Goal: Information Seeking & Learning: Learn about a topic

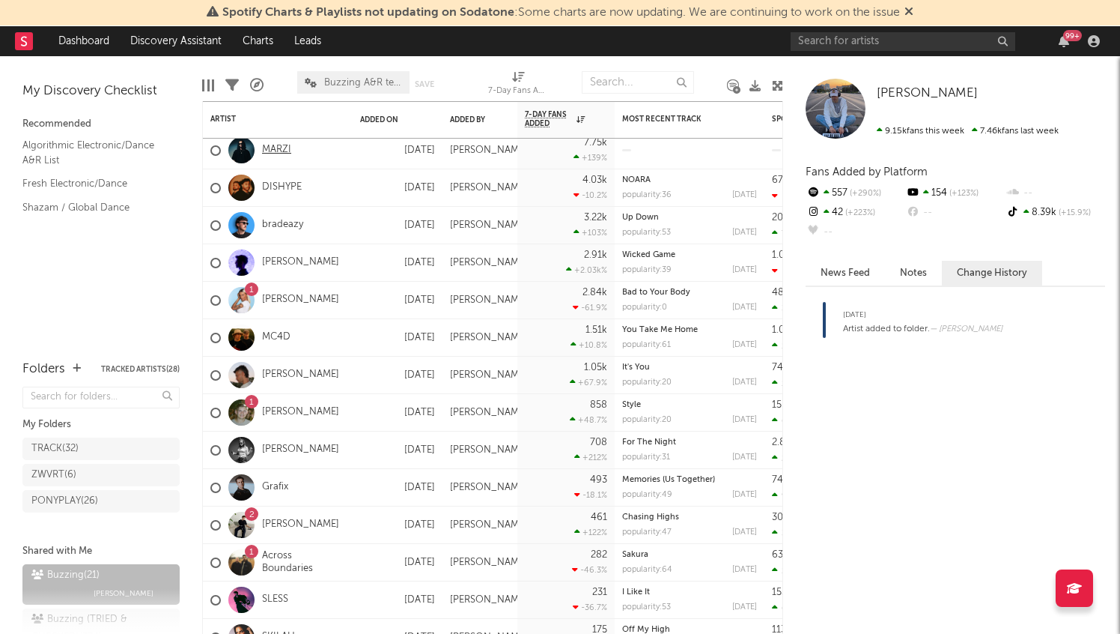
click at [273, 145] on link "MARZI" at bounding box center [276, 150] width 29 height 13
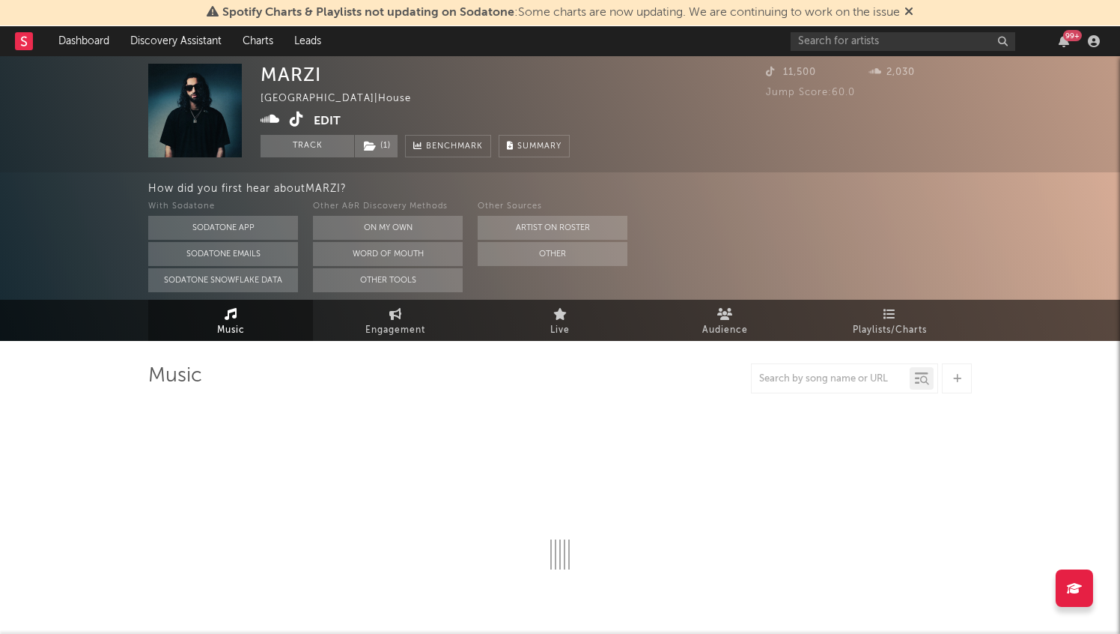
select select "1w"
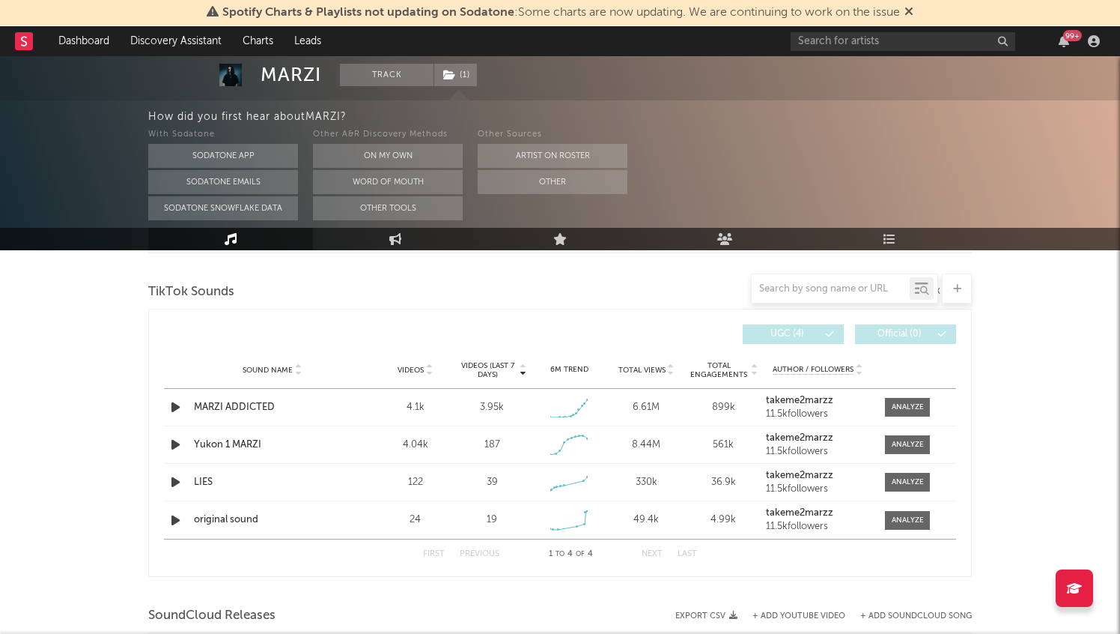
scroll to position [502, 0]
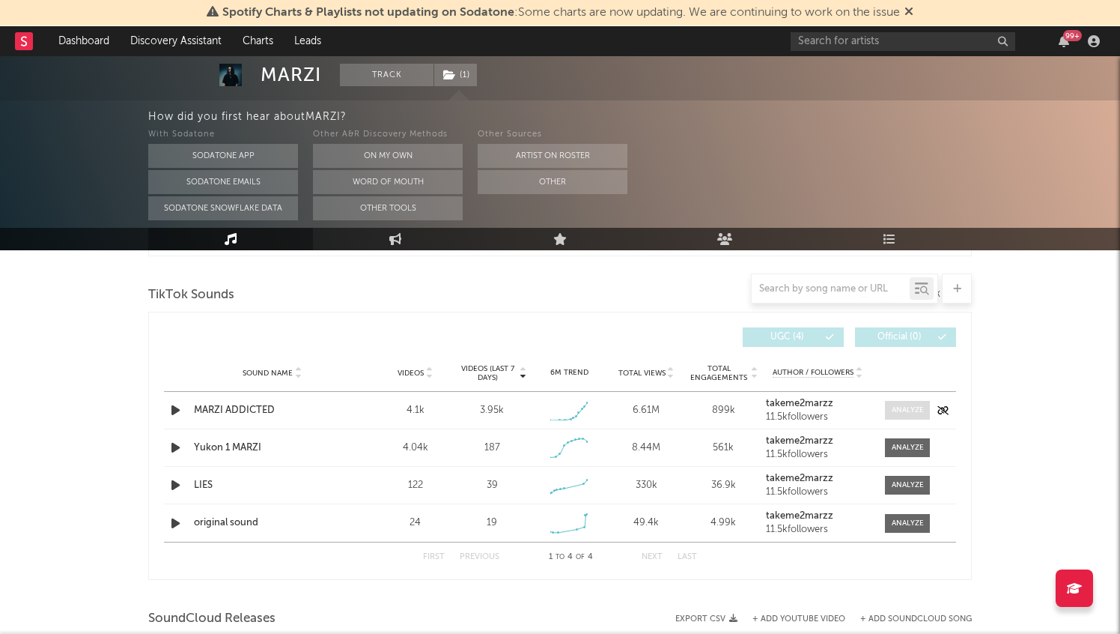
click at [914, 410] on div at bounding box center [908, 409] width 32 height 11
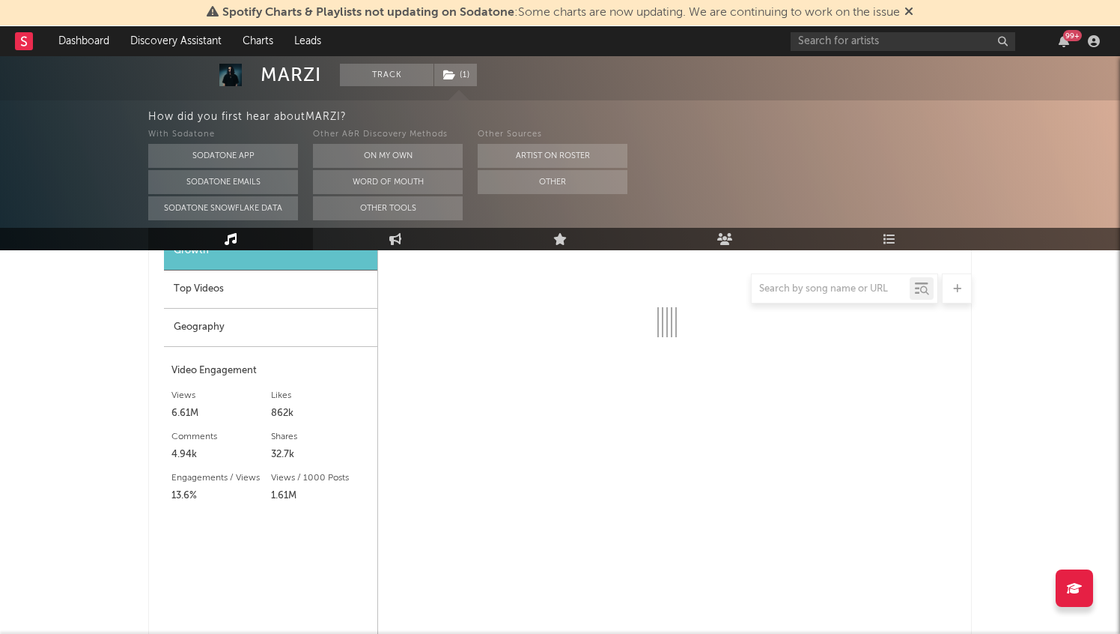
select select "1w"
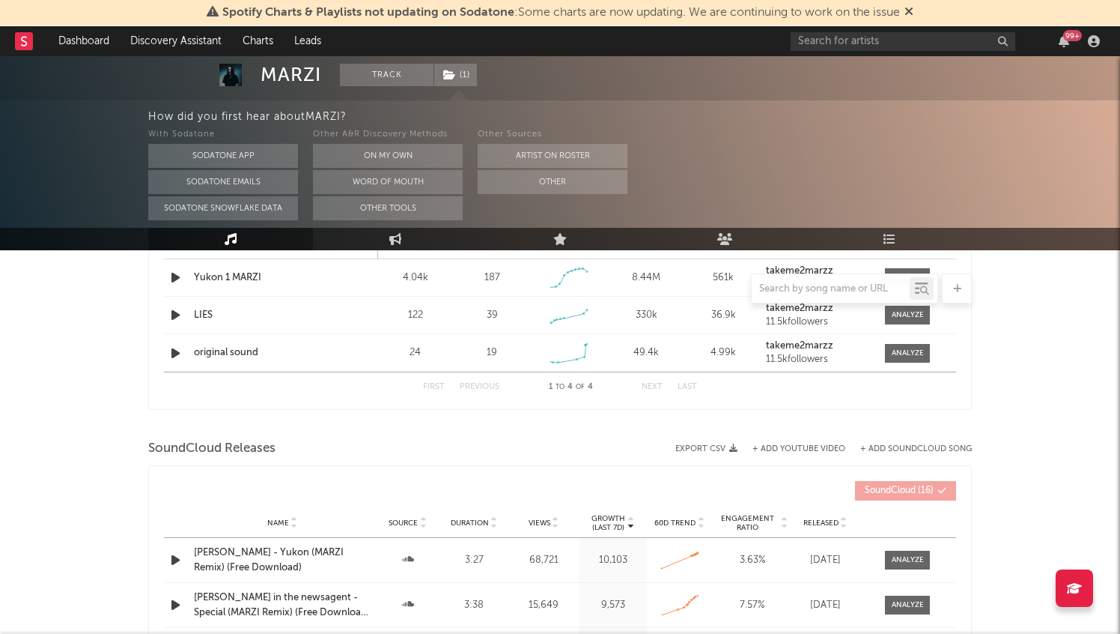
scroll to position [1079, 0]
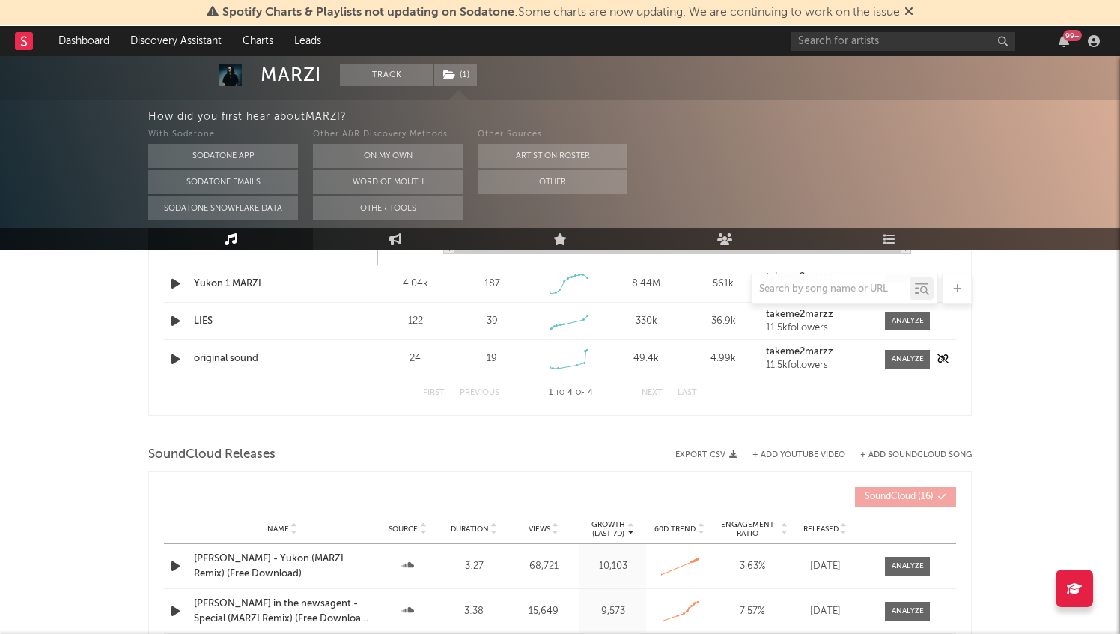
click at [174, 358] on icon "button" at bounding box center [176, 359] width 16 height 19
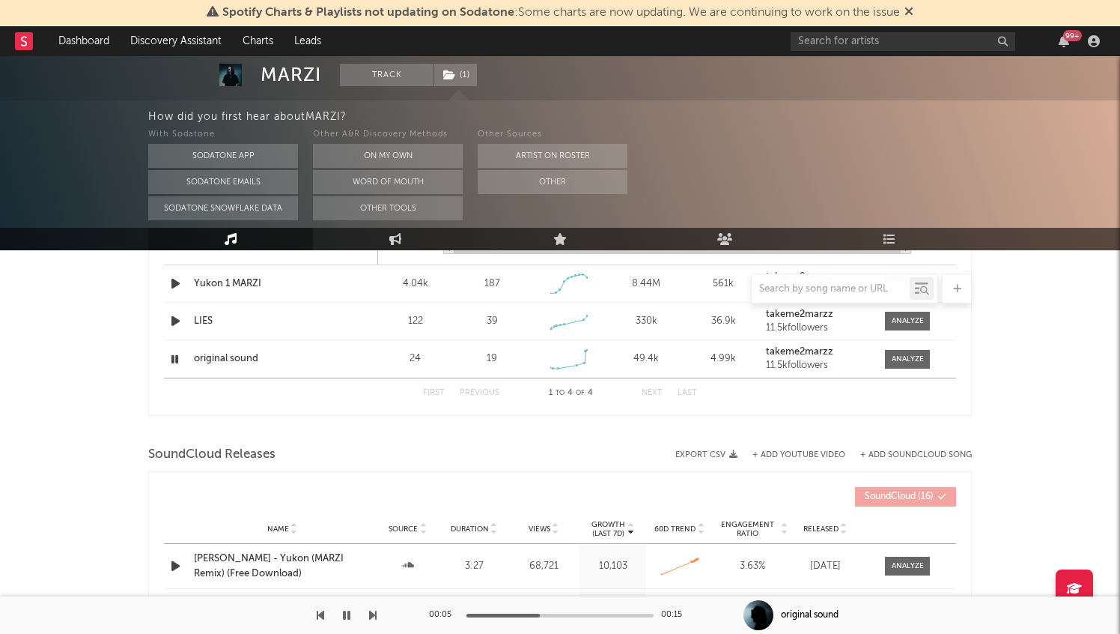
click at [175, 352] on icon "button" at bounding box center [175, 359] width 14 height 19
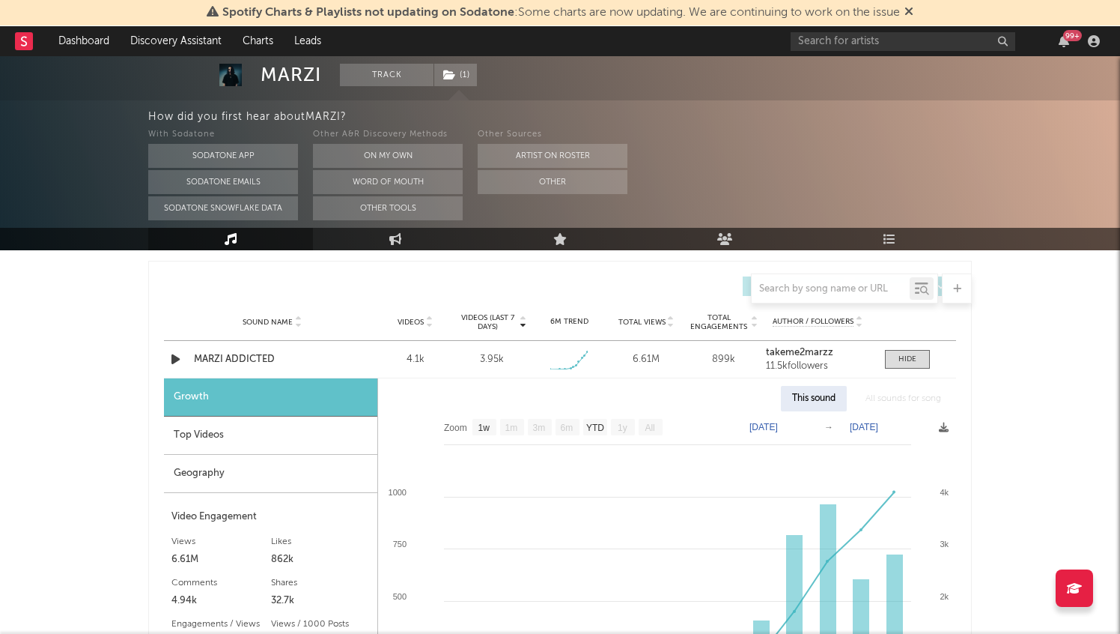
scroll to position [552, 0]
click at [289, 443] on div "Top Videos" at bounding box center [270, 437] width 213 height 38
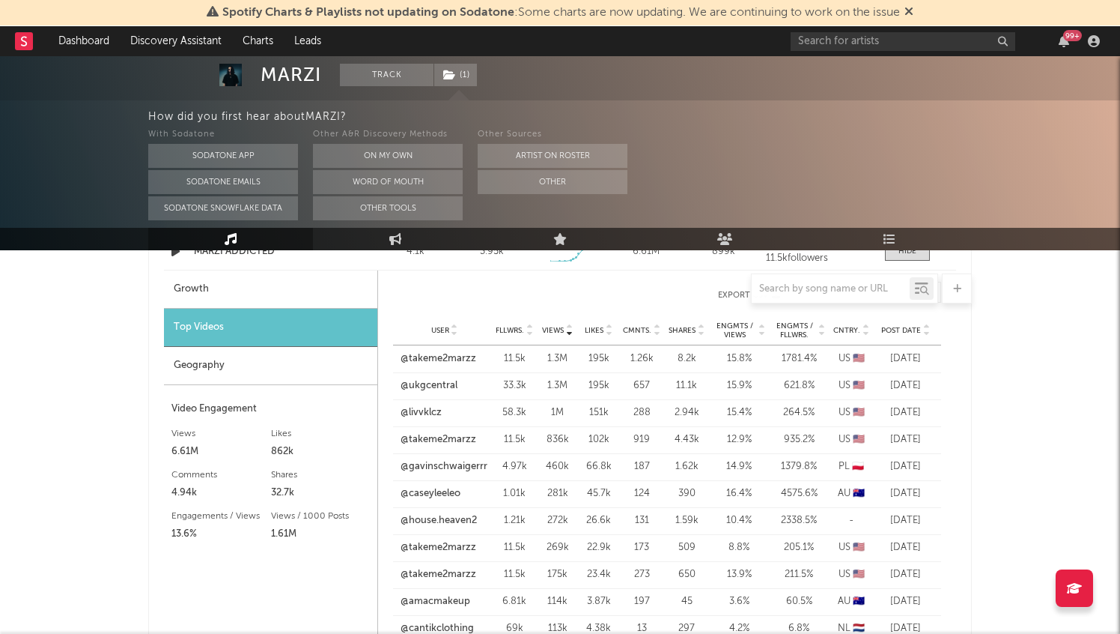
scroll to position [658, 0]
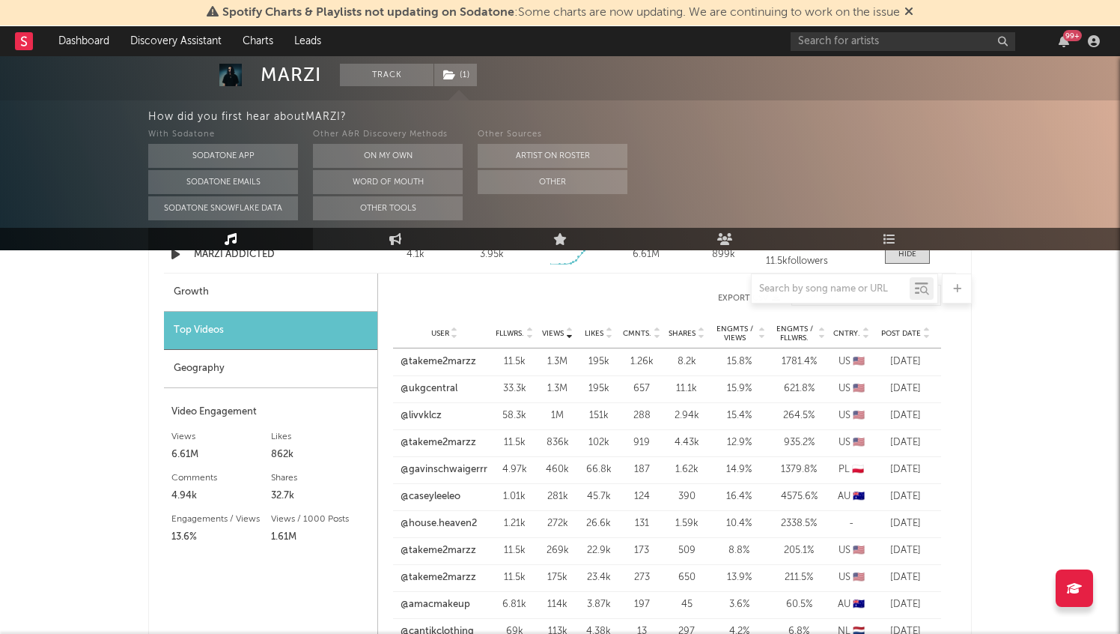
click at [566, 337] on icon at bounding box center [568, 336] width 7 height 6
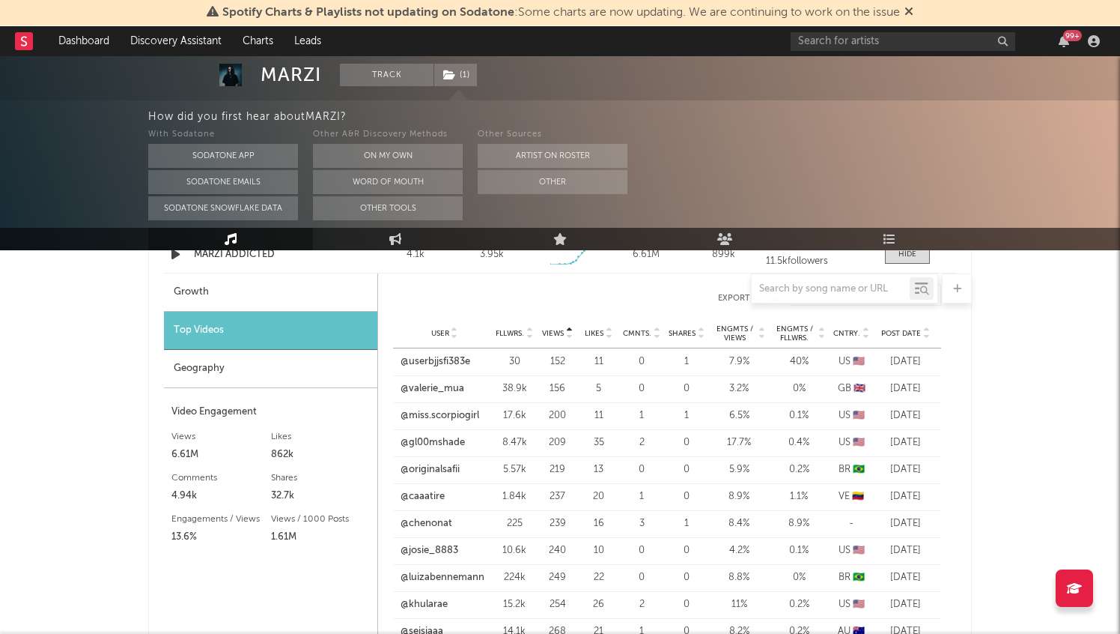
click at [566, 337] on icon at bounding box center [568, 336] width 7 height 6
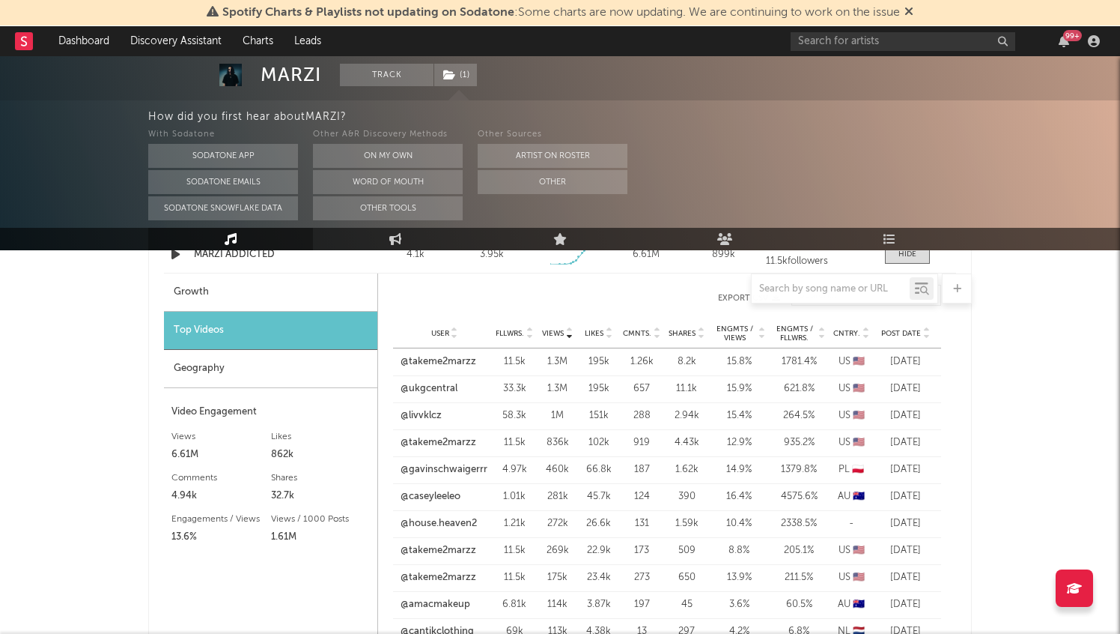
click at [566, 337] on icon at bounding box center [568, 336] width 7 height 6
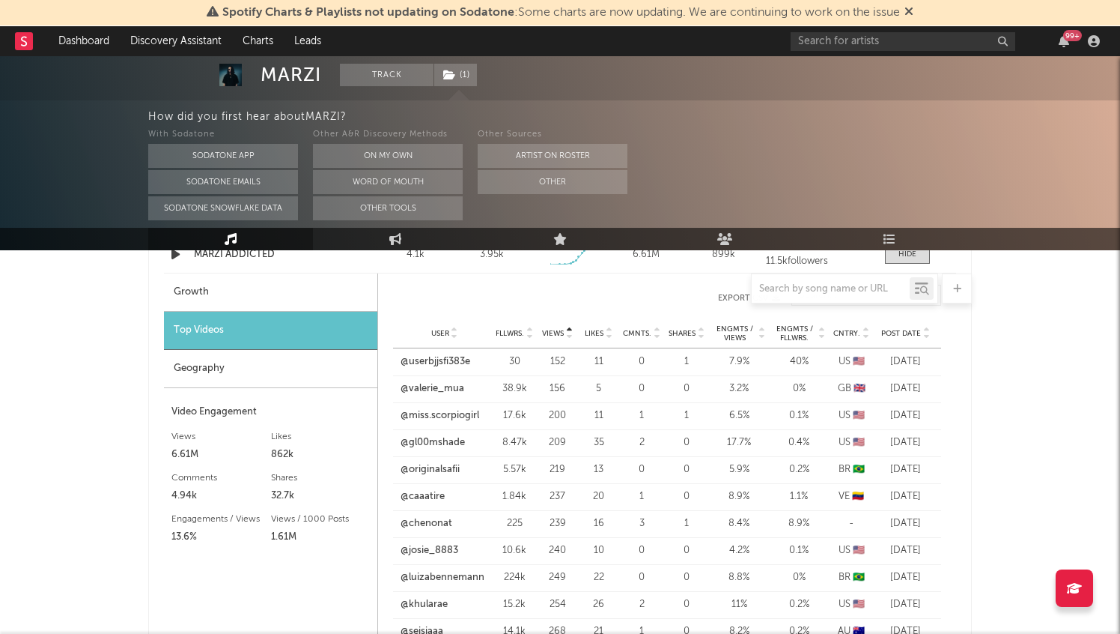
click at [566, 337] on icon at bounding box center [568, 336] width 7 height 6
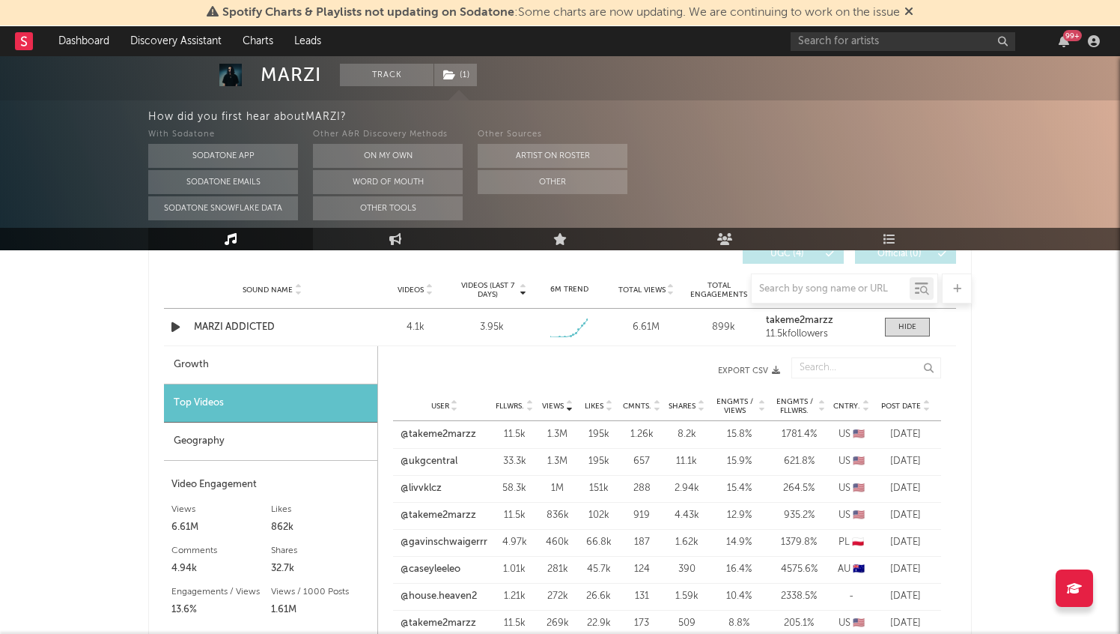
scroll to position [585, 0]
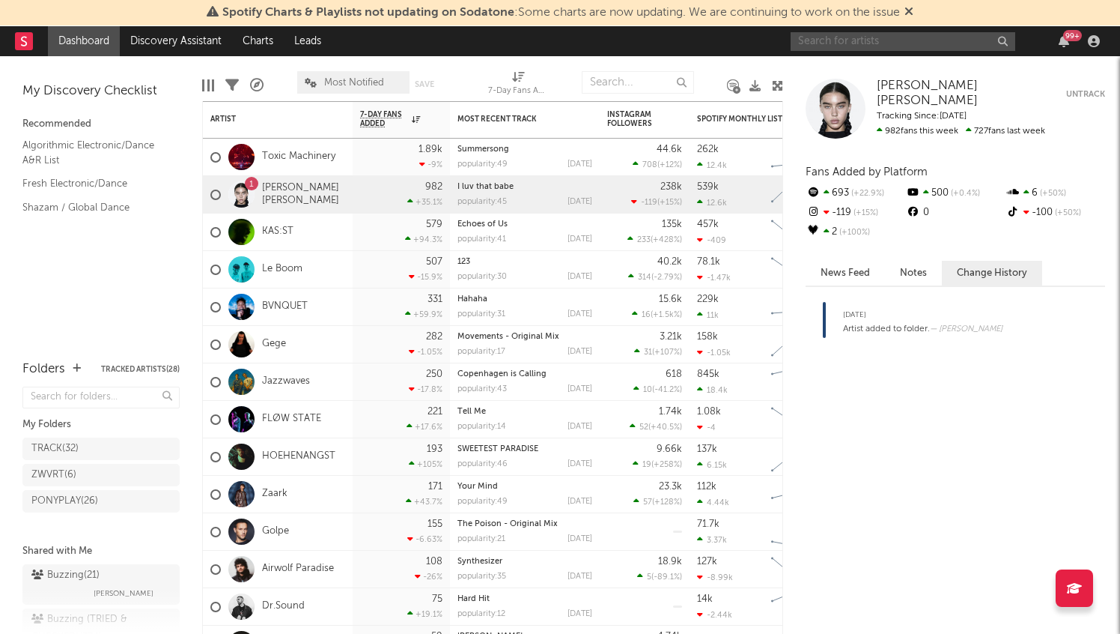
click at [860, 39] on input "text" at bounding box center [903, 41] width 225 height 19
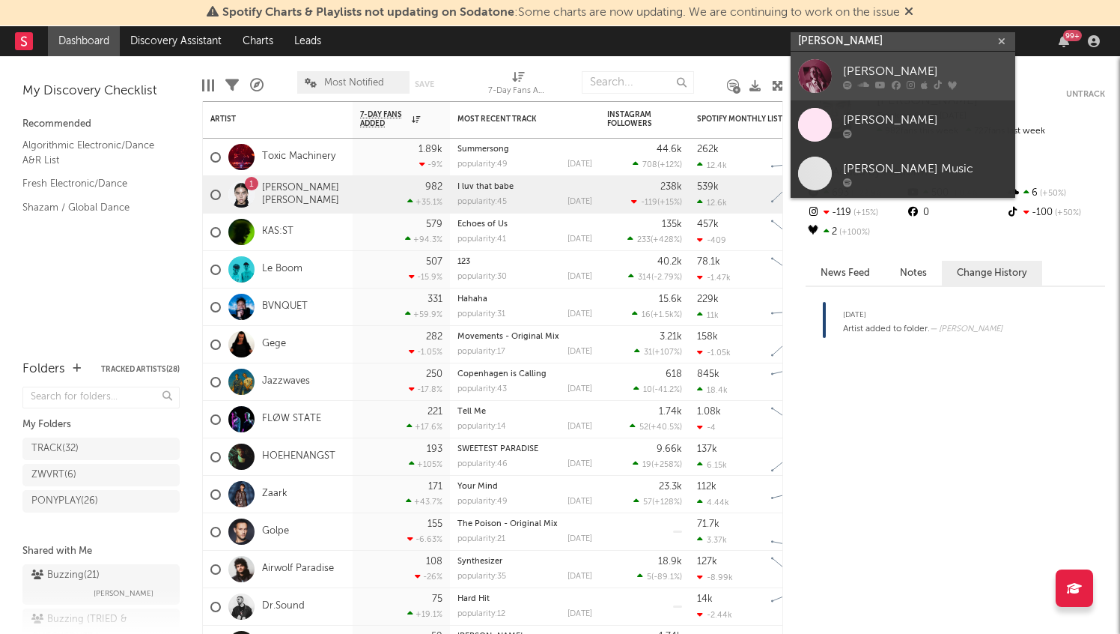
type input "[PERSON_NAME]"
click at [904, 75] on div "[PERSON_NAME]" at bounding box center [925, 71] width 165 height 18
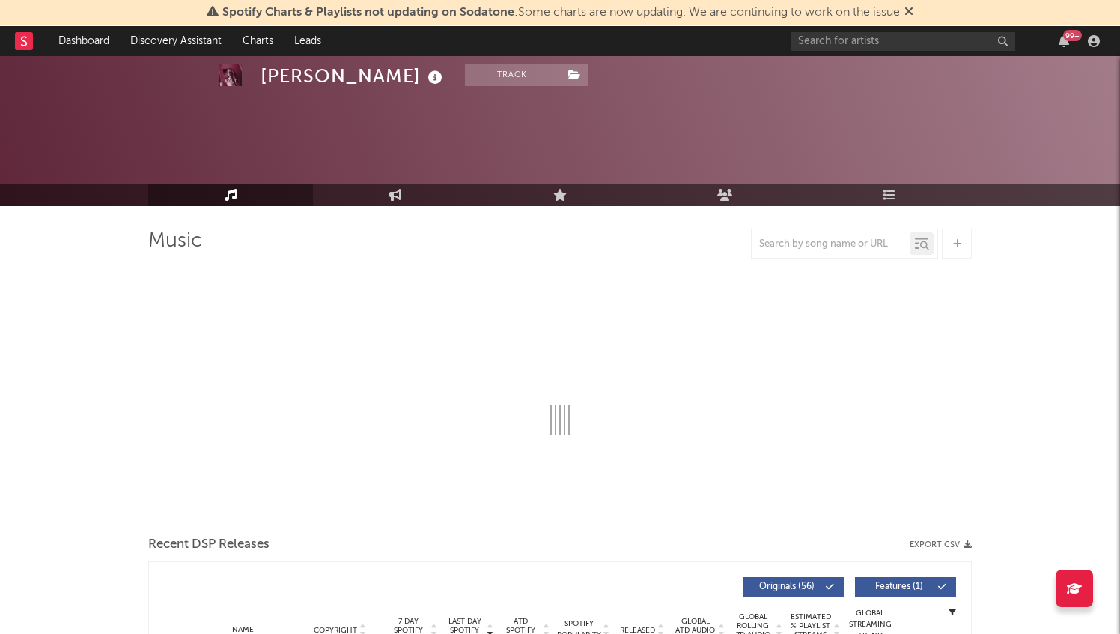
select select "6m"
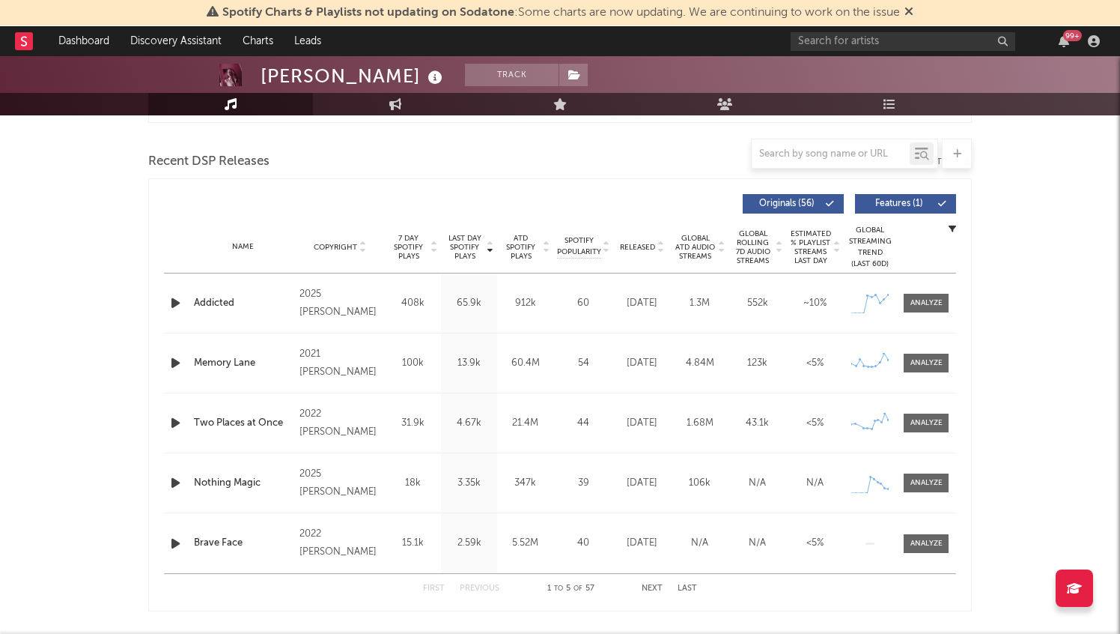
scroll to position [502, 0]
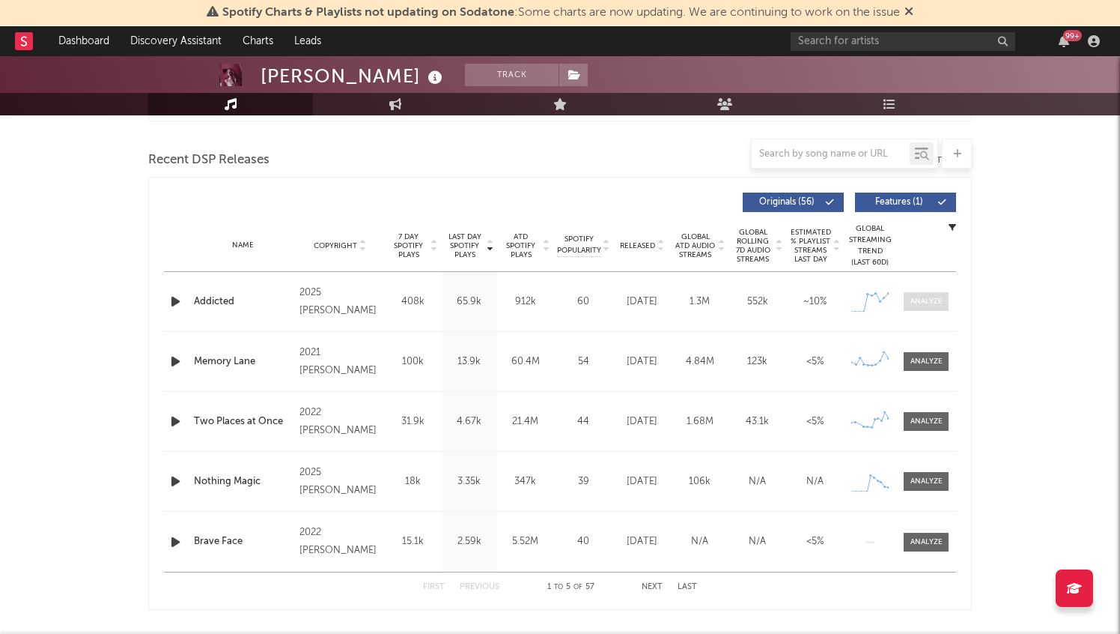
click at [923, 301] on div at bounding box center [927, 301] width 32 height 11
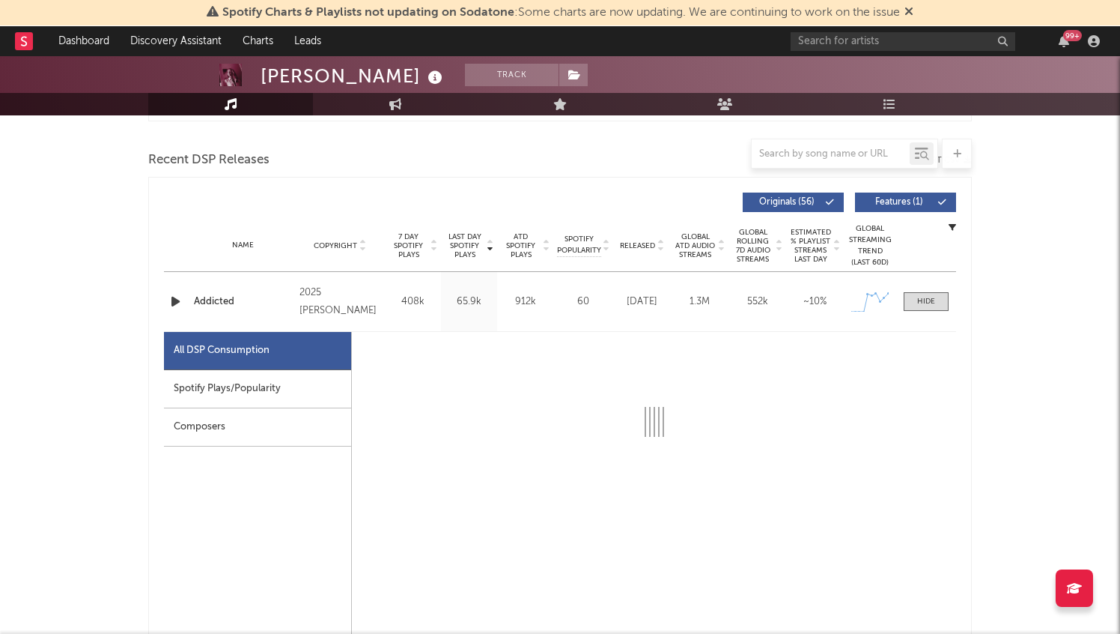
select select "1w"
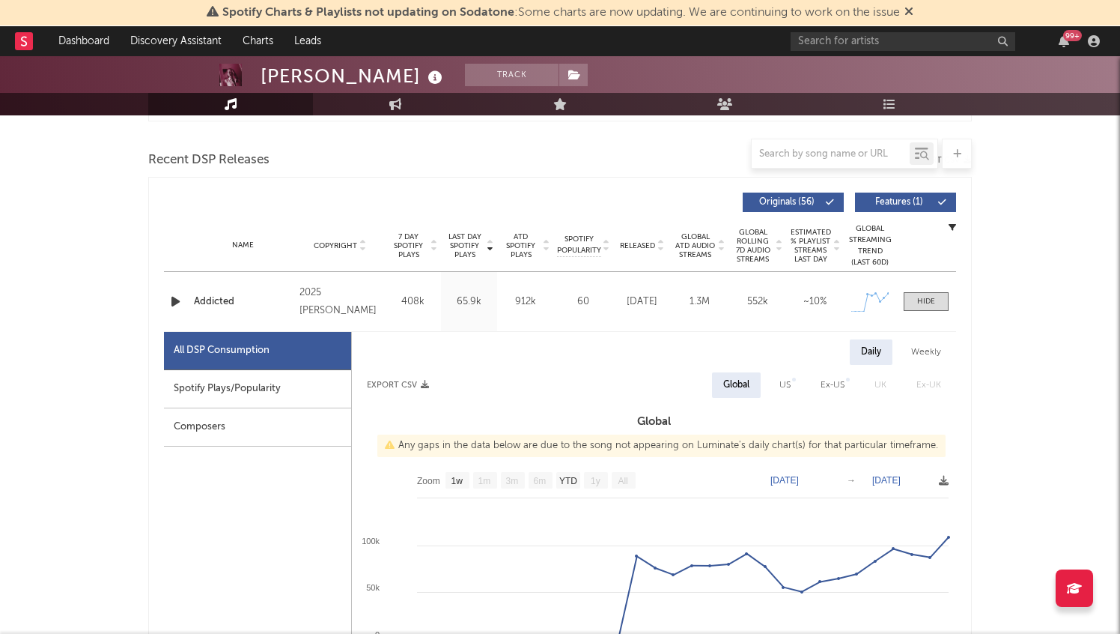
click at [288, 368] on div "All DSP Consumption" at bounding box center [257, 351] width 187 height 38
click at [282, 388] on div "Spotify Plays/Popularity" at bounding box center [257, 389] width 187 height 38
select select "1w"
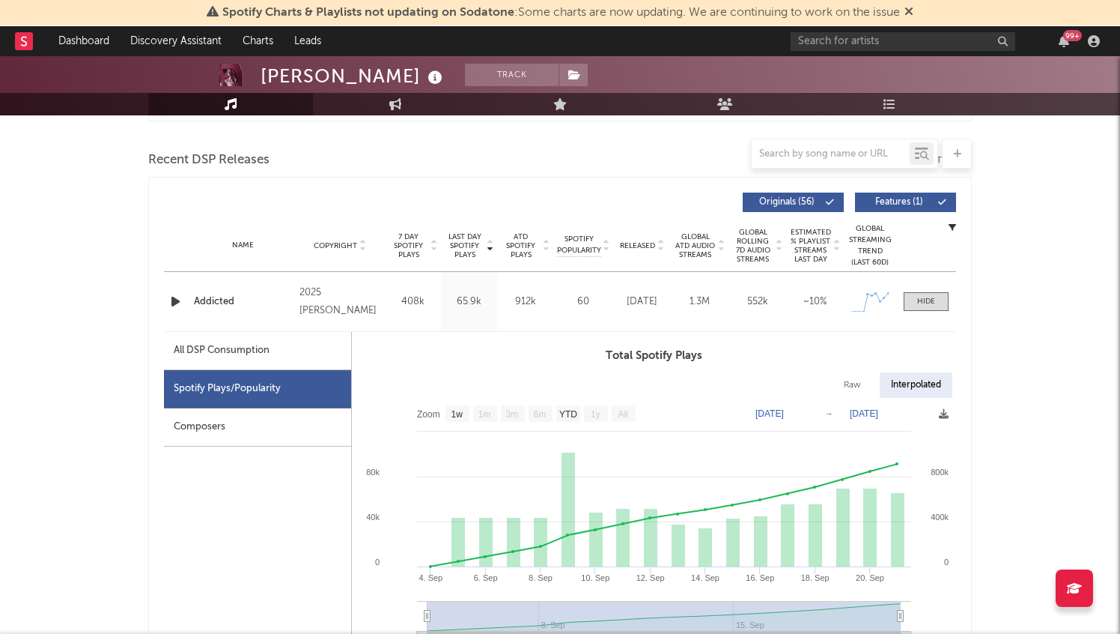
click at [425, 79] on icon at bounding box center [436, 77] width 22 height 21
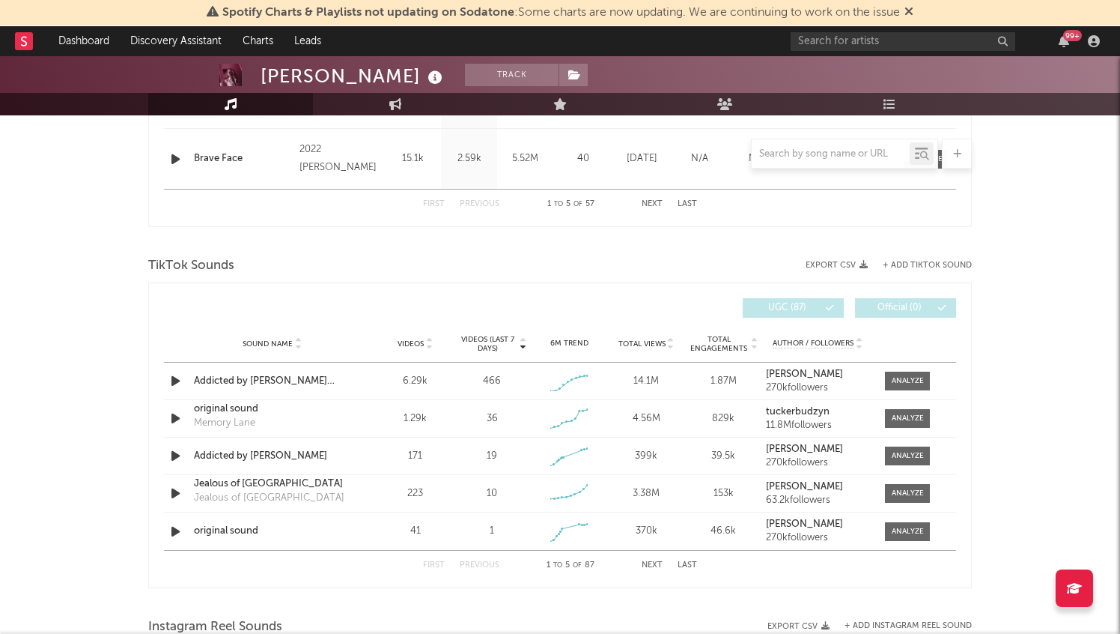
scroll to position [1601, 0]
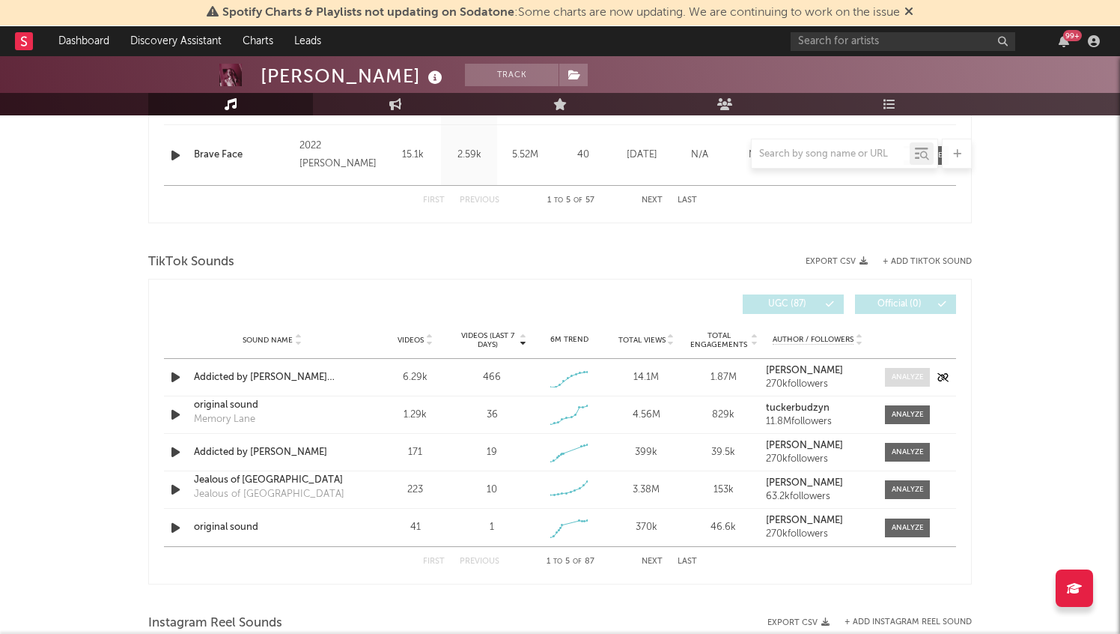
click at [915, 372] on div at bounding box center [908, 376] width 32 height 11
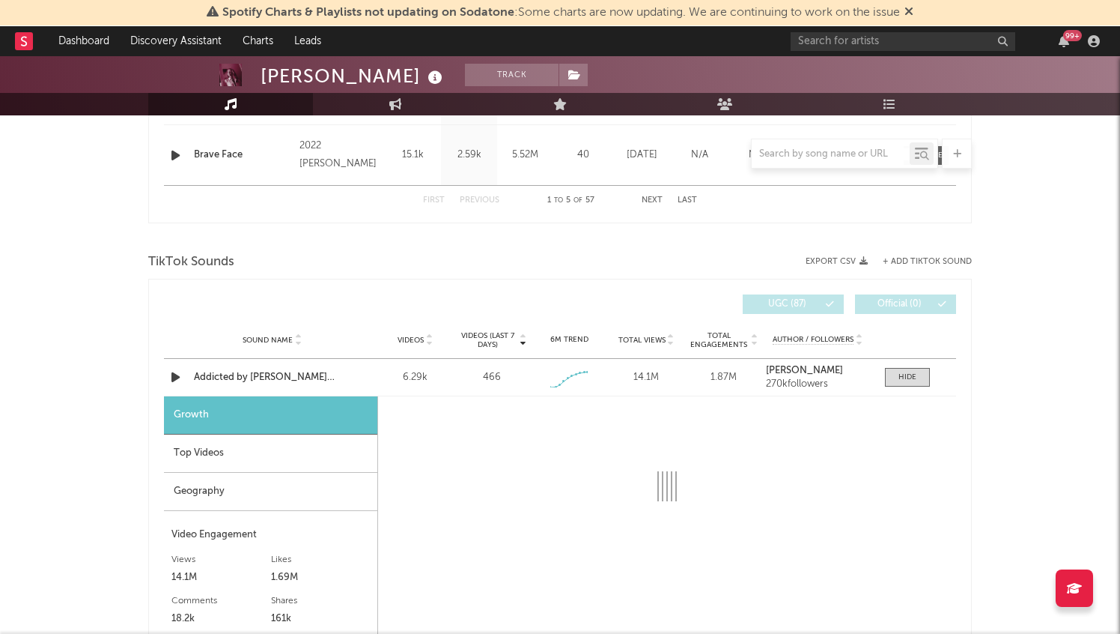
select select "1w"
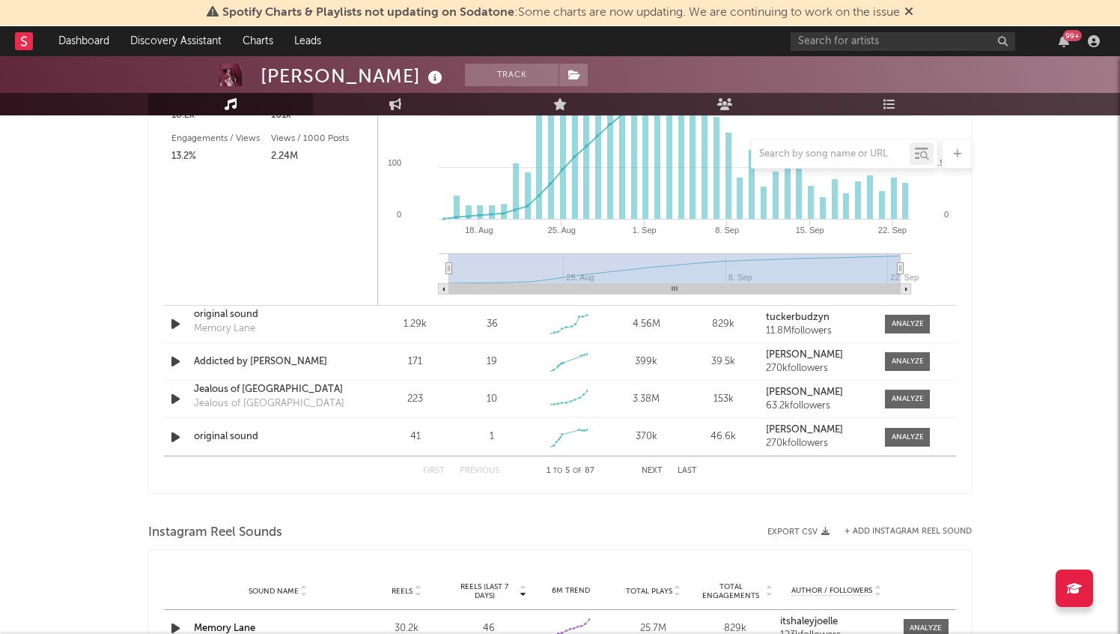
scroll to position [2186, 0]
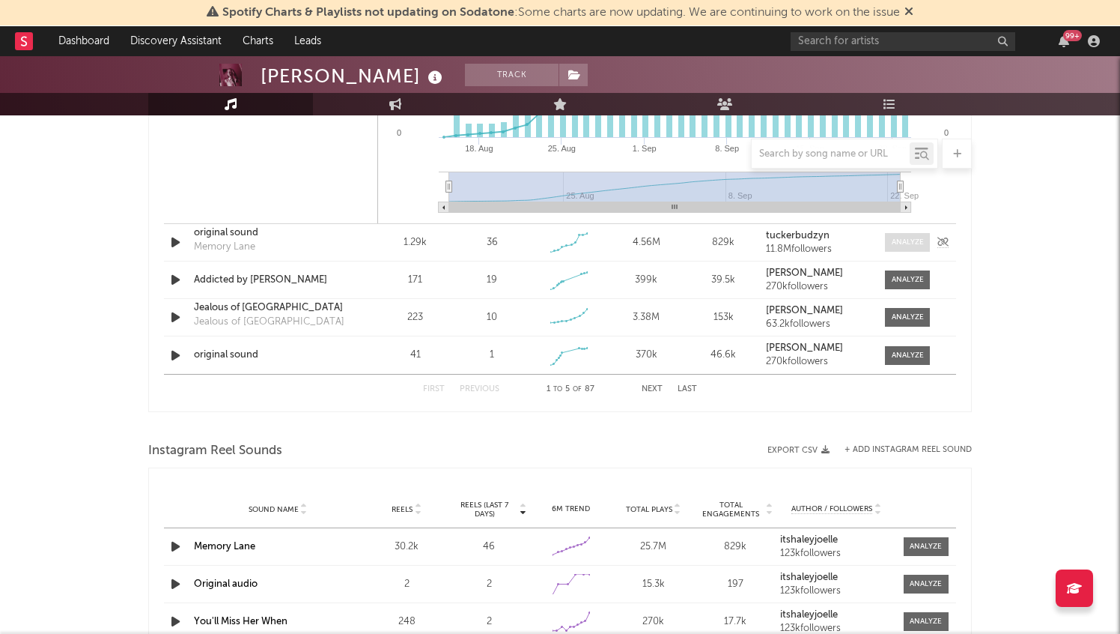
click at [896, 241] on div at bounding box center [908, 242] width 32 height 11
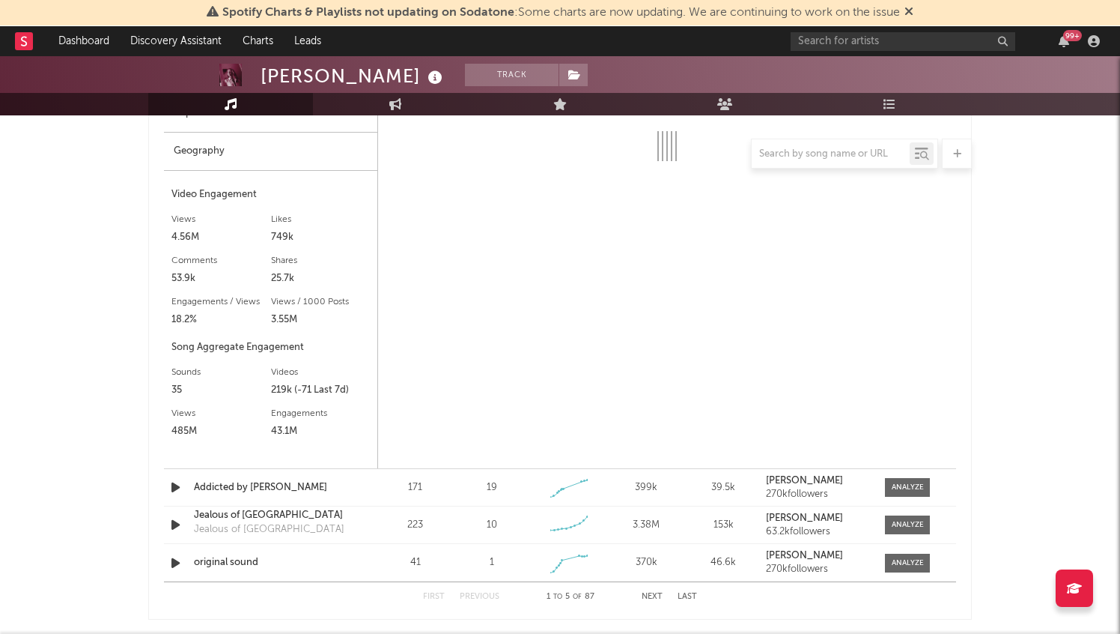
select select "6m"
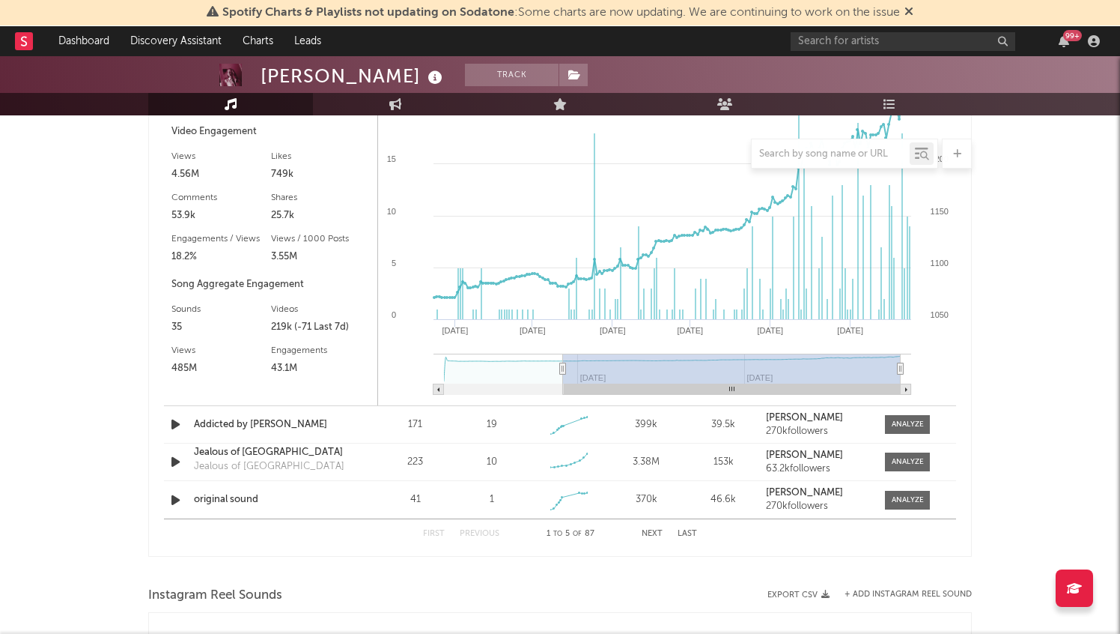
scroll to position [2475, 0]
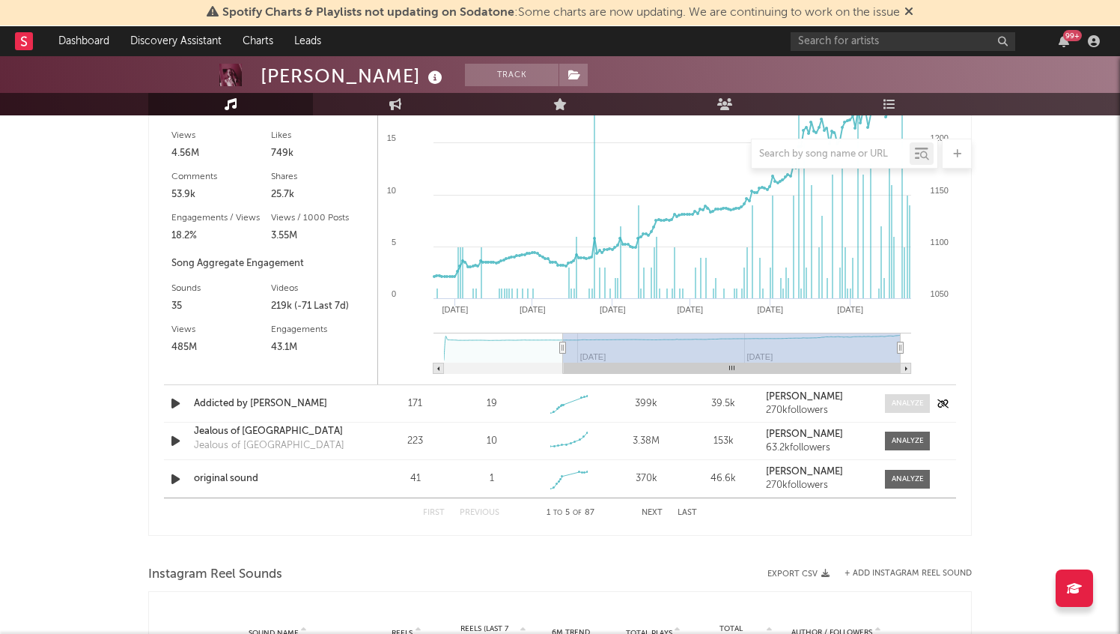
click at [914, 402] on div at bounding box center [908, 403] width 32 height 11
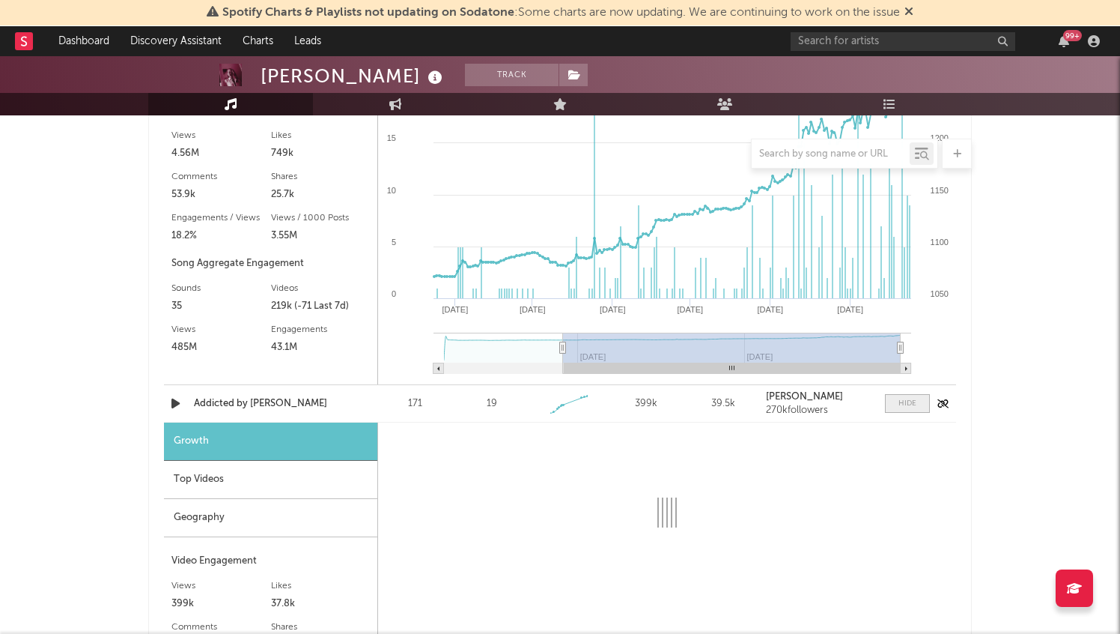
select select "1w"
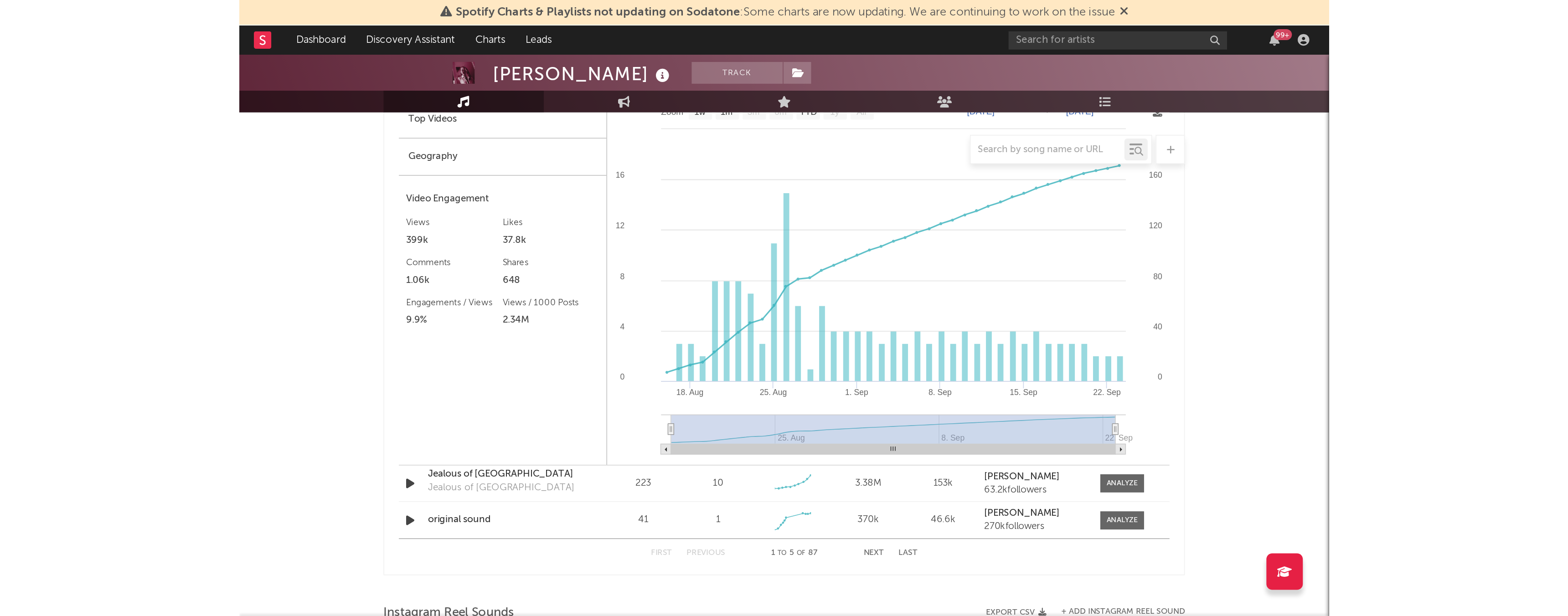
scroll to position [1723, 0]
